Goal: Task Accomplishment & Management: Manage account settings

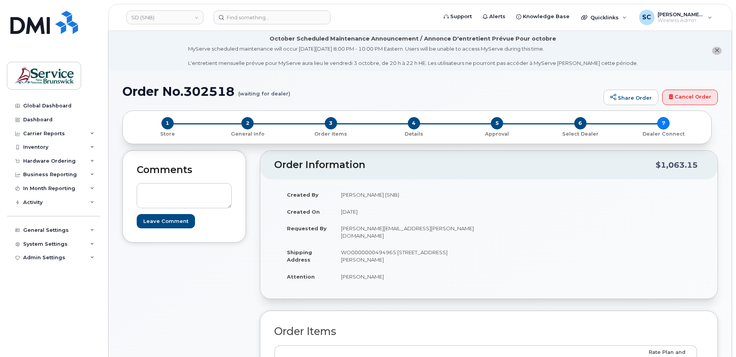
click at [173, 9] on header "SD (SNB) Support Alerts Knowledge Base Quicklinks Suspend / Cancel Device Chang…" at bounding box center [420, 17] width 624 height 27
click at [170, 14] on link "SD (SNB)" at bounding box center [164, 17] width 77 height 14
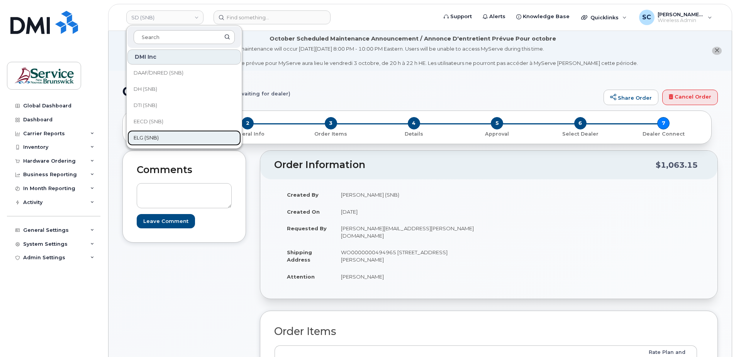
click at [147, 136] on span "ELG (SNB)" at bounding box center [146, 138] width 25 height 8
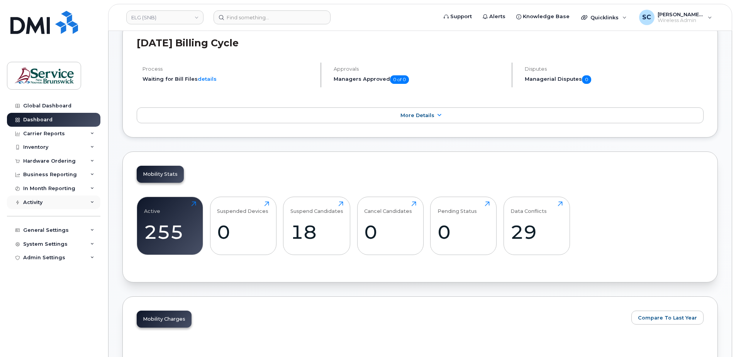
scroll to position [155, 0]
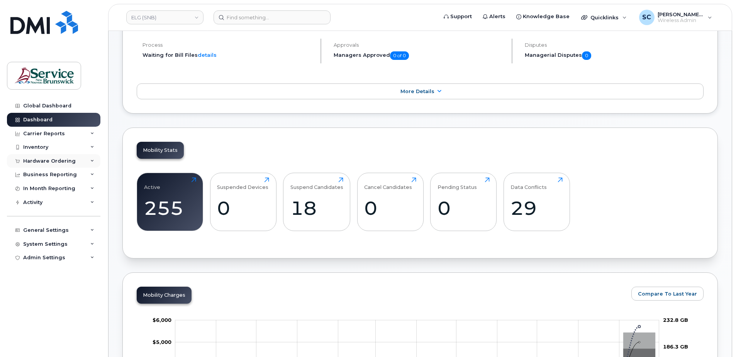
click at [59, 166] on div "Hardware Ordering" at bounding box center [54, 161] width 94 height 14
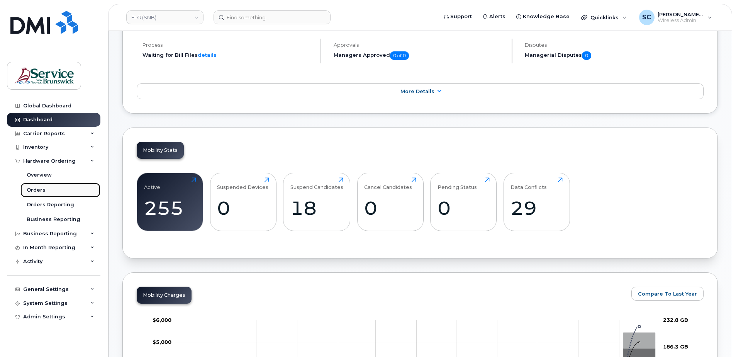
click at [51, 192] on link "Orders" at bounding box center [60, 190] width 80 height 15
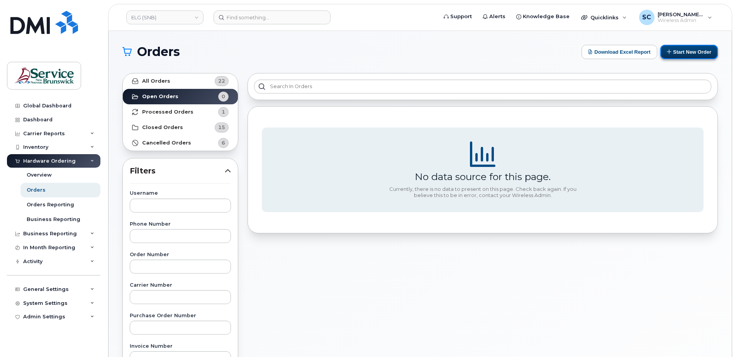
click at [693, 58] on button "Start New Order" at bounding box center [690, 52] width 58 height 14
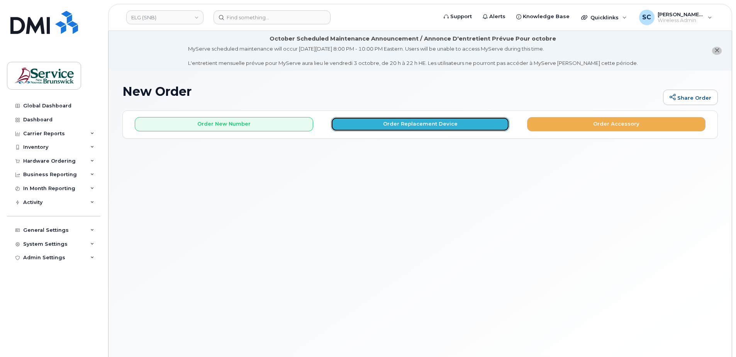
click at [439, 127] on button "Order Replacement Device" at bounding box center [420, 124] width 179 height 14
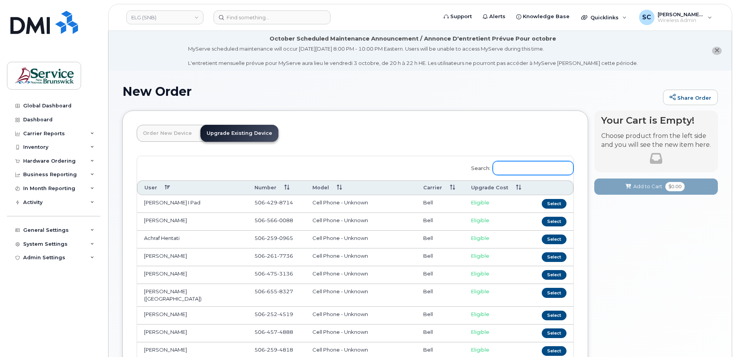
click at [517, 172] on input "Search:" at bounding box center [533, 168] width 81 height 14
paste input "506-238-3883"
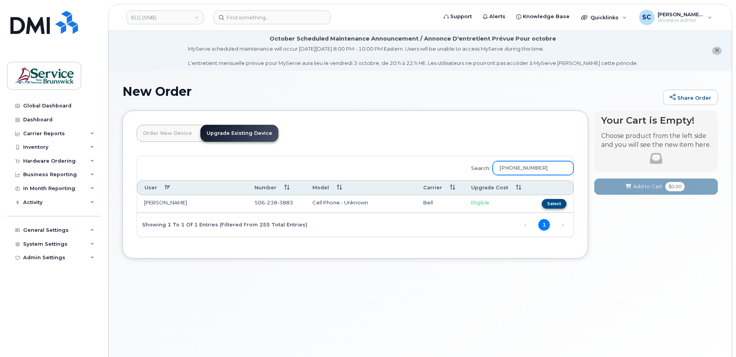
type input "506-238-3883"
click at [554, 206] on button "Select" at bounding box center [554, 204] width 25 height 10
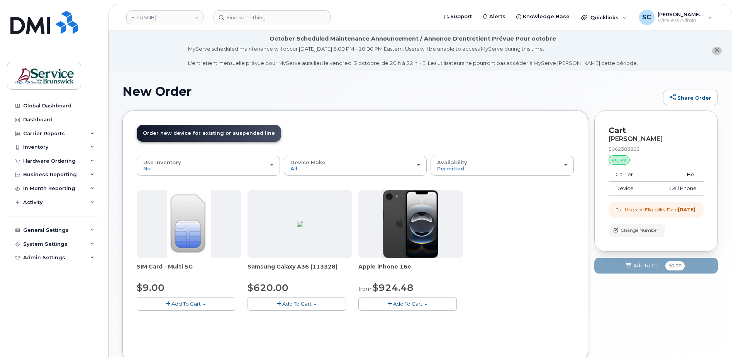
scroll to position [39, 0]
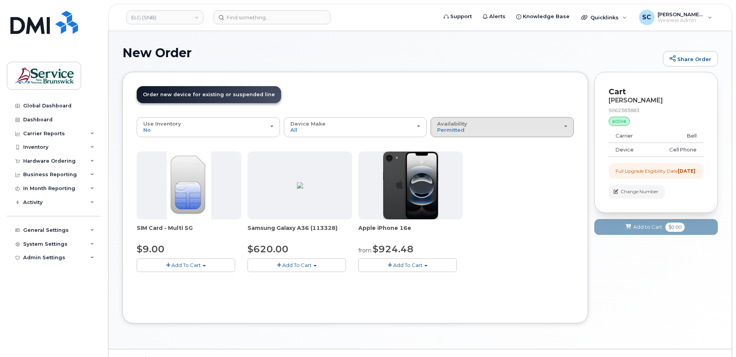
click at [470, 134] on button "Availability Permitted All" at bounding box center [502, 127] width 143 height 20
click at [456, 158] on div "All" at bounding box center [502, 157] width 139 height 9
click at [443, 129] on span "Permitted" at bounding box center [450, 130] width 27 height 6
click at [444, 156] on label "All" at bounding box center [441, 157] width 16 height 9
click at [0, 0] on input "All" at bounding box center [0, 0] width 0 height 0
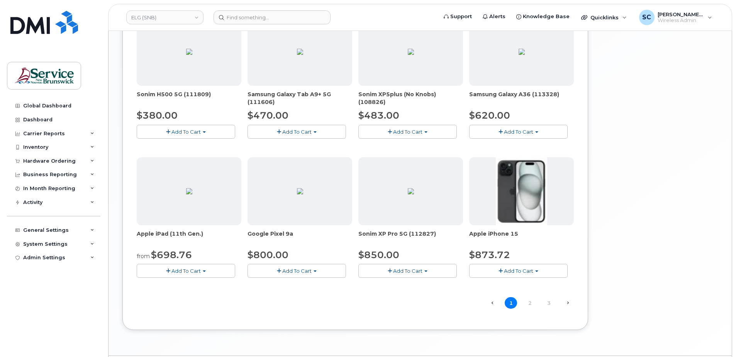
scroll to position [464, 0]
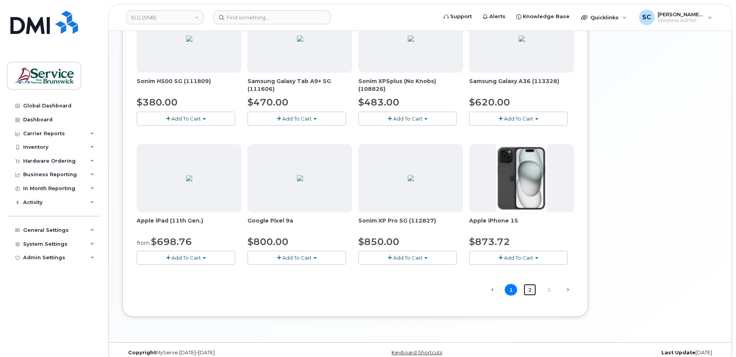
click at [529, 291] on link "2" at bounding box center [530, 290] width 12 height 12
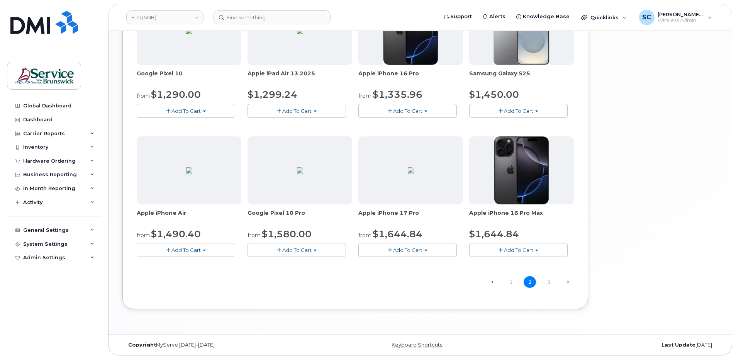
scroll to position [474, 0]
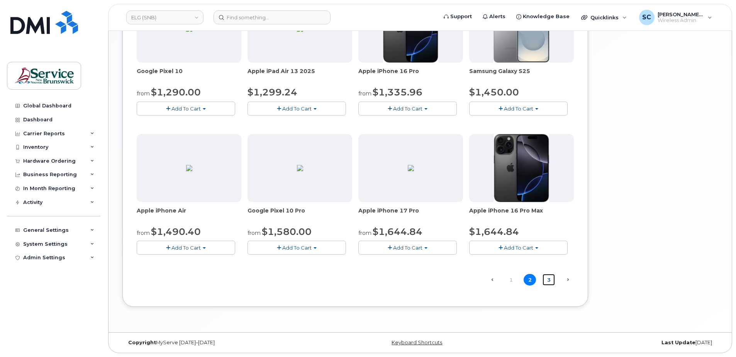
click at [547, 282] on link "3" at bounding box center [549, 280] width 12 height 12
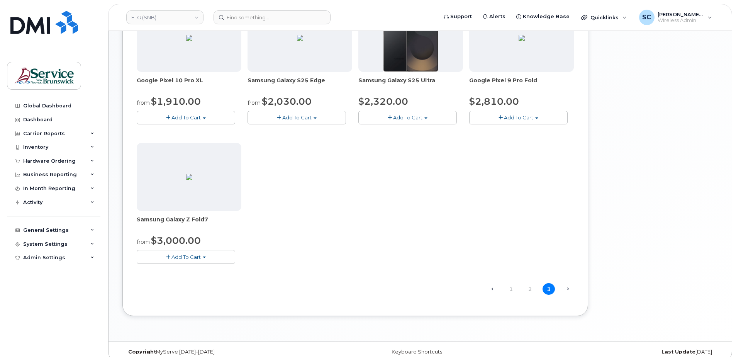
scroll to position [335, 0]
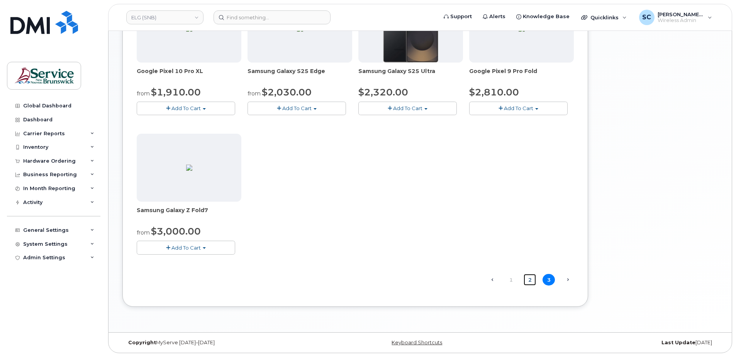
click at [529, 281] on link "2" at bounding box center [530, 280] width 12 height 12
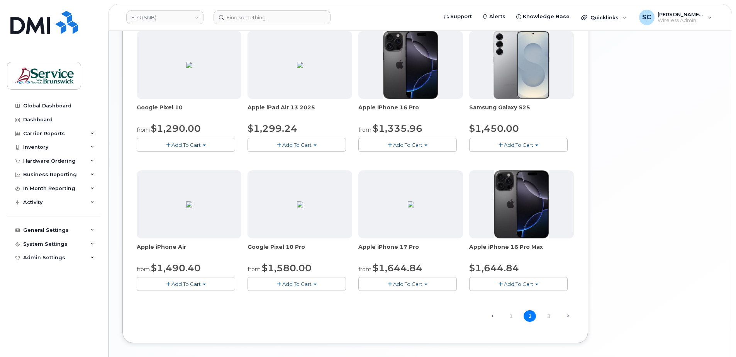
scroll to position [474, 0]
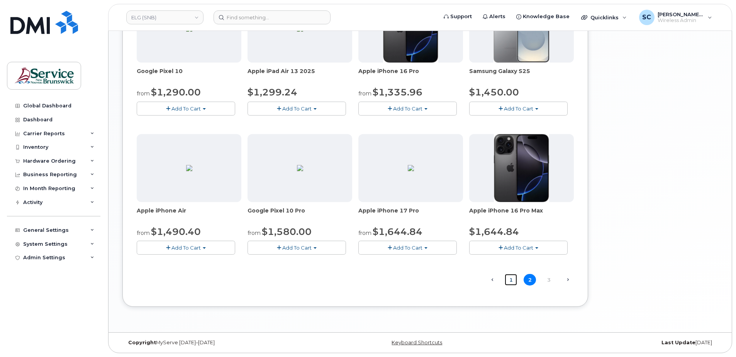
click at [511, 282] on link "1" at bounding box center [511, 280] width 12 height 12
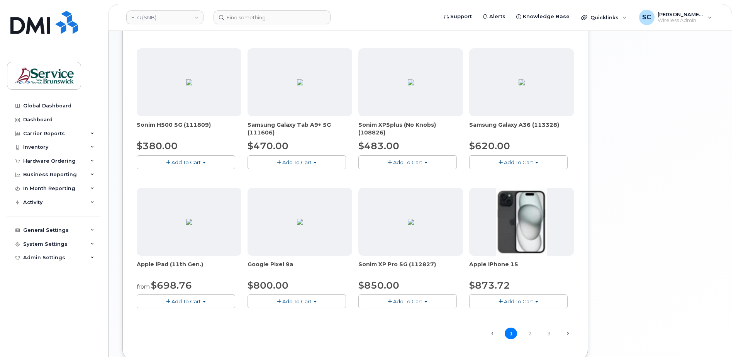
scroll to position [430, 0]
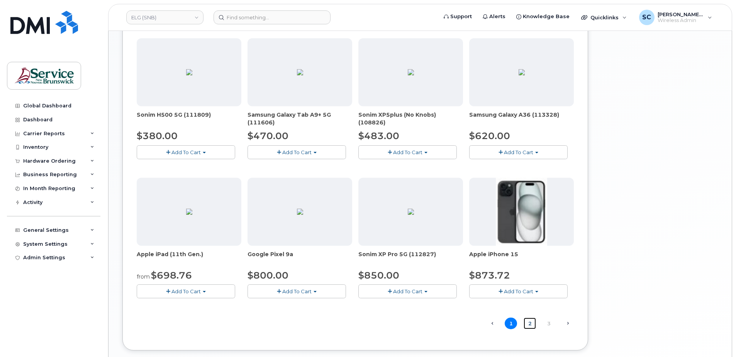
click at [530, 321] on link "2" at bounding box center [530, 324] width 12 height 12
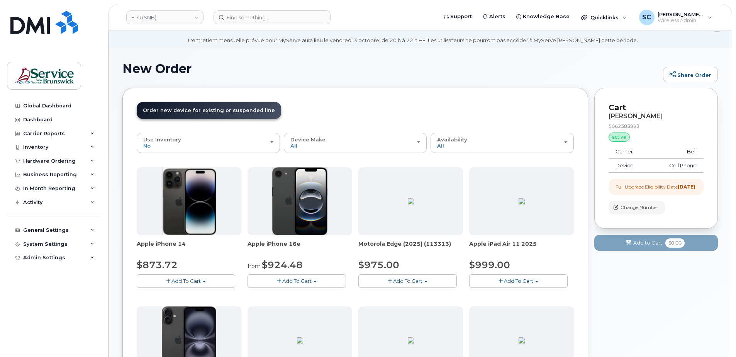
scroll to position [5, 0]
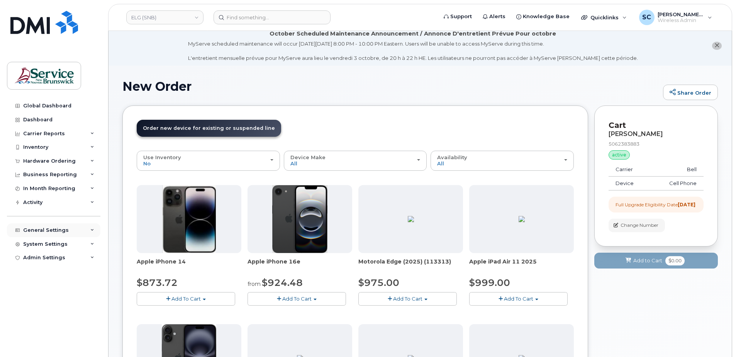
click at [53, 231] on div "General Settings" at bounding box center [46, 230] width 46 height 6
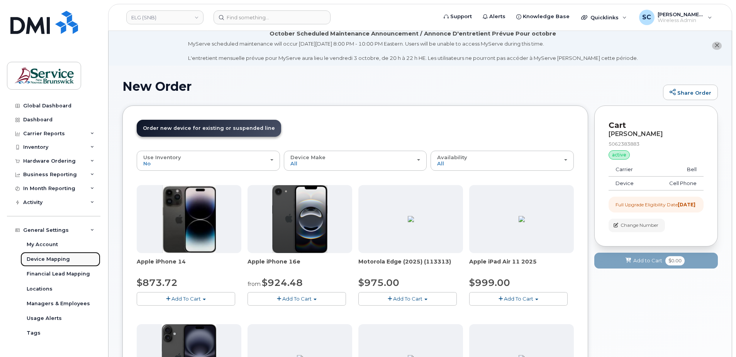
click at [56, 261] on div "Device Mapping" at bounding box center [48, 259] width 43 height 7
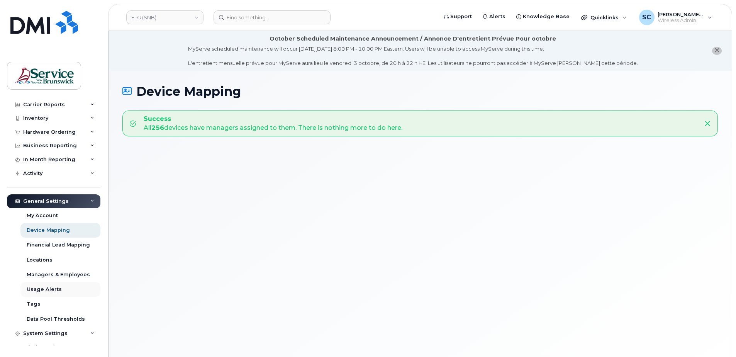
scroll to position [37, 0]
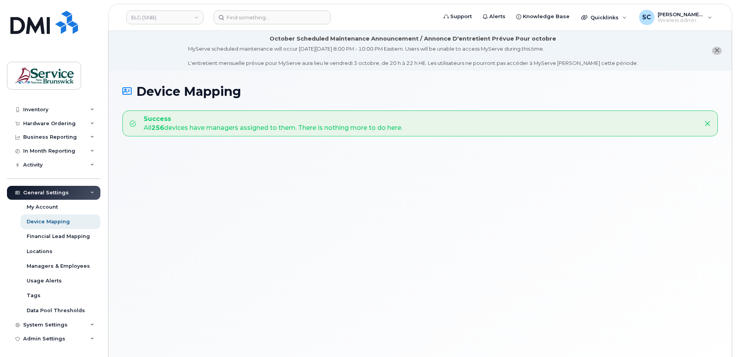
click at [75, 193] on div "General Settings" at bounding box center [54, 193] width 94 height 14
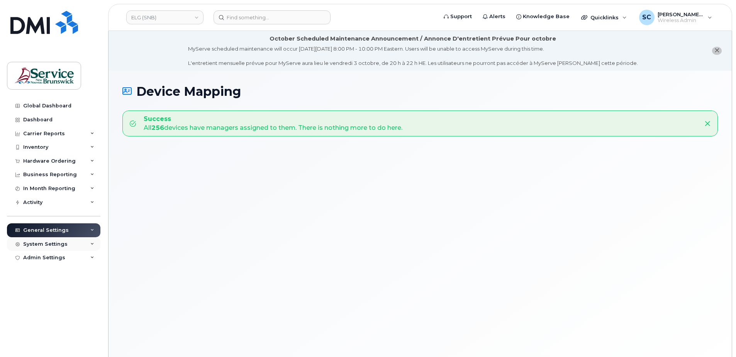
click at [71, 241] on div "System Settings" at bounding box center [54, 244] width 94 height 14
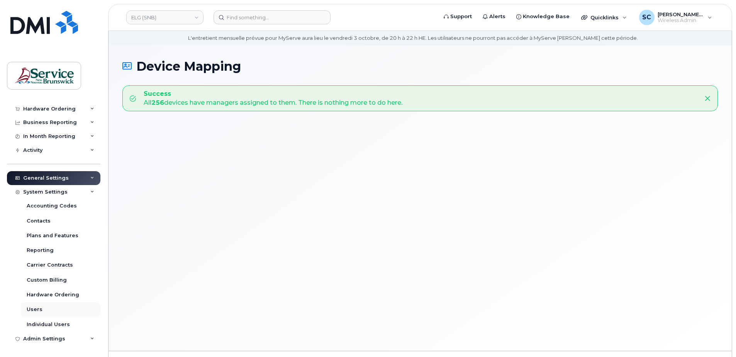
scroll to position [39, 0]
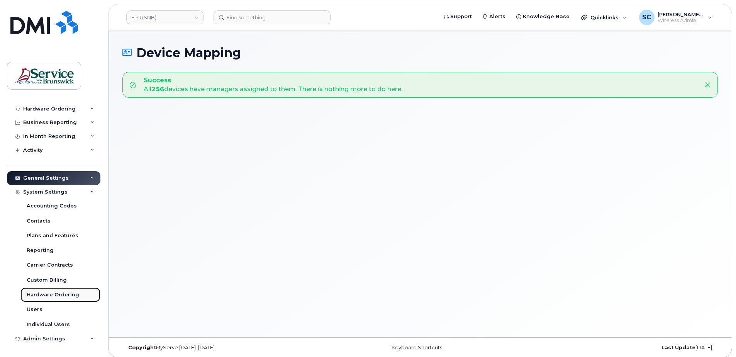
click at [63, 295] on div "Hardware Ordering" at bounding box center [53, 294] width 53 height 7
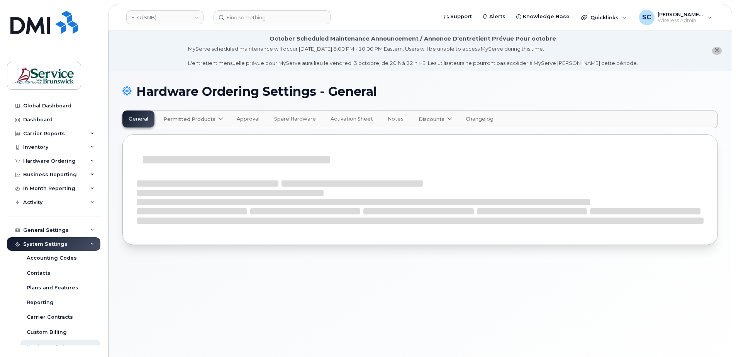
select select "admins"
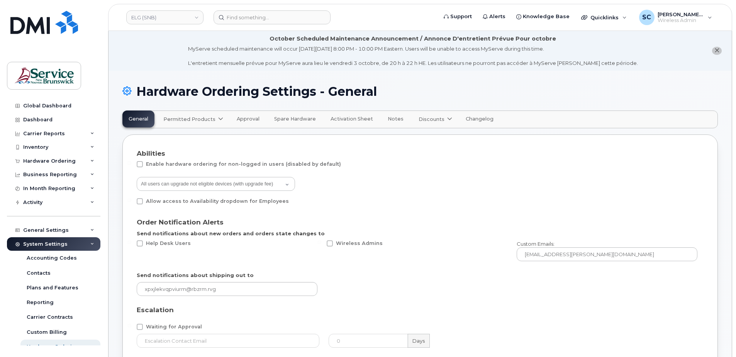
click at [210, 121] on span "Permitted Products" at bounding box center [189, 119] width 52 height 7
click at [189, 122] on span "Permitted Products" at bounding box center [189, 119] width 52 height 7
click at [175, 141] on span "Bell" at bounding box center [170, 138] width 10 height 8
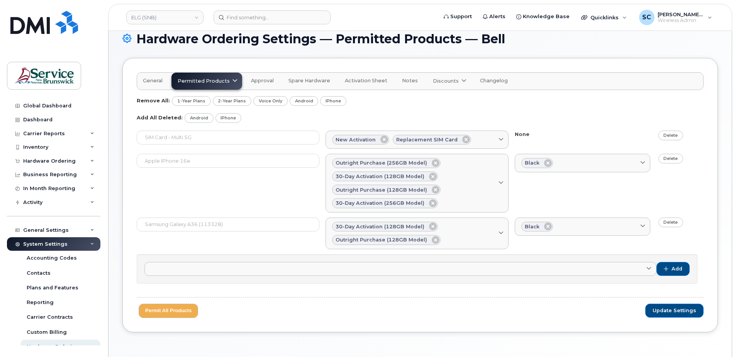
scroll to position [39, 0]
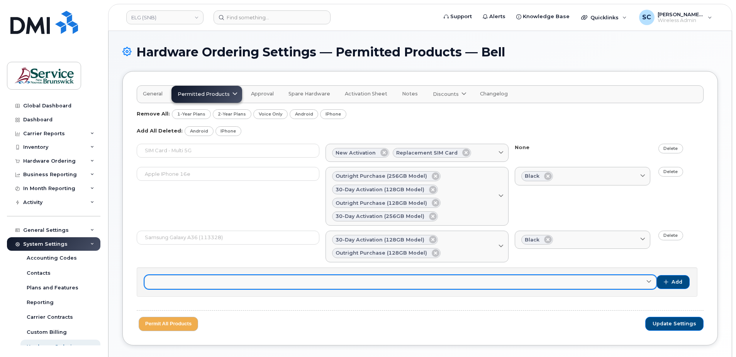
click at [352, 287] on link at bounding box center [401, 282] width 512 height 14
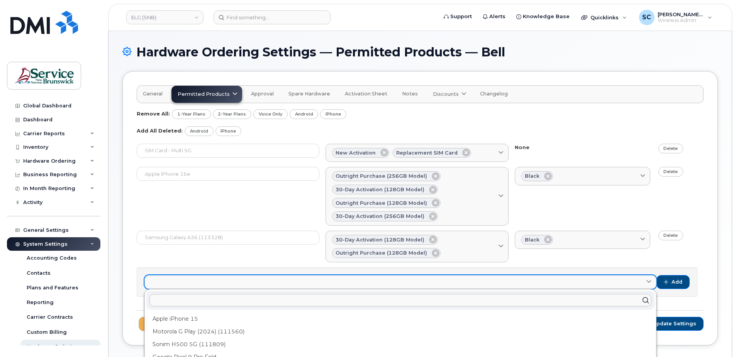
scroll to position [78, 0]
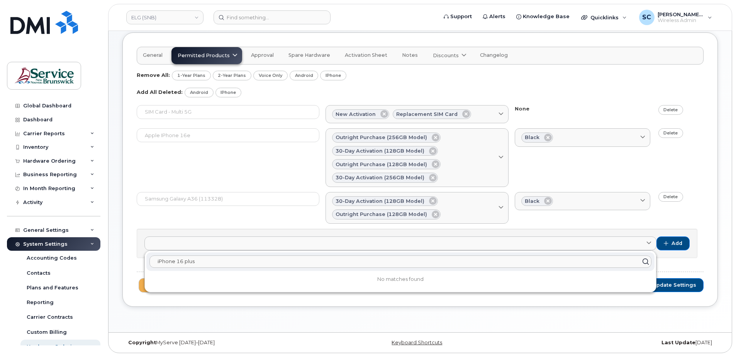
click at [203, 263] on input "iPhone 16 plus" at bounding box center [401, 261] width 502 height 12
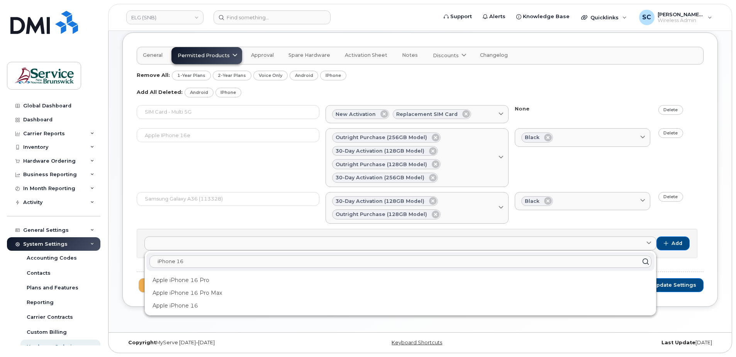
type input "iPhone 16"
click at [365, 28] on header "ELG (SNB) Support Alerts Knowledge Base Quicklinks Suspend / Cancel Device Chan…" at bounding box center [420, 17] width 624 height 27
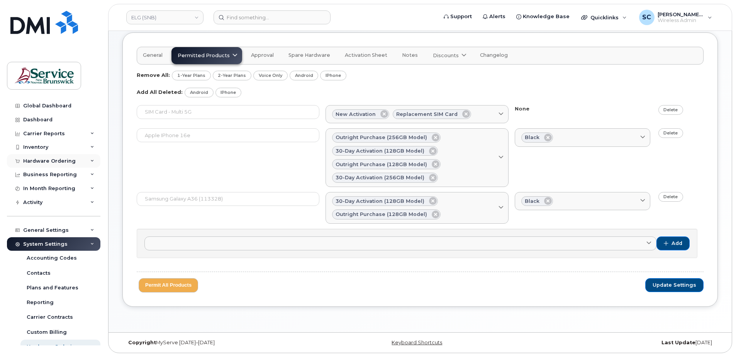
click at [51, 162] on div "Hardware Ordering" at bounding box center [49, 161] width 53 height 6
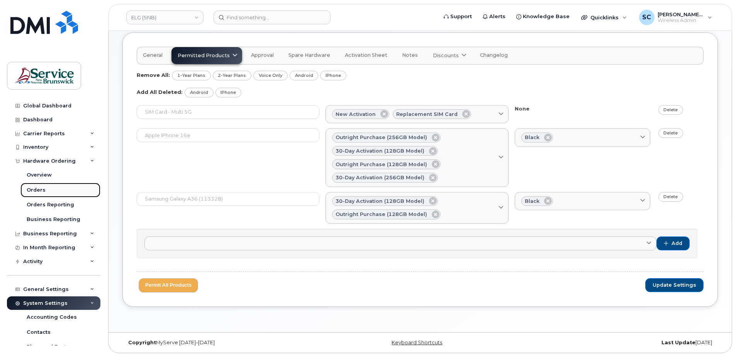
click at [58, 184] on link "Orders" at bounding box center [60, 190] width 80 height 15
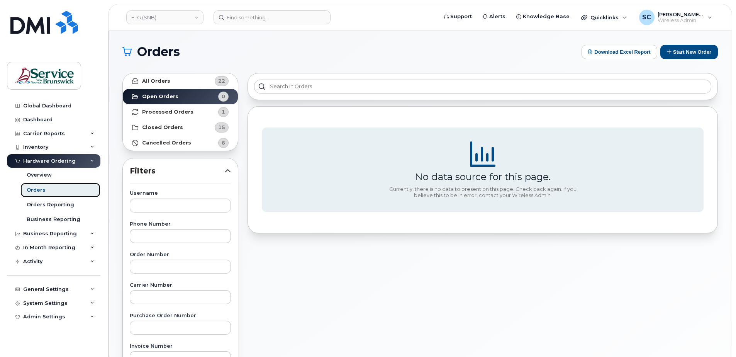
click at [57, 186] on link "Orders" at bounding box center [60, 190] width 80 height 15
click at [378, 55] on h1 "Orders" at bounding box center [350, 52] width 456 height 12
